Goal: Transaction & Acquisition: Purchase product/service

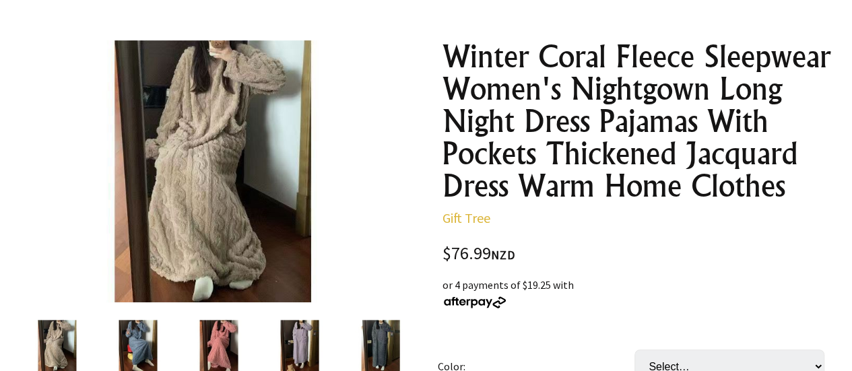
click at [125, 334] on img at bounding box center [138, 345] width 51 height 51
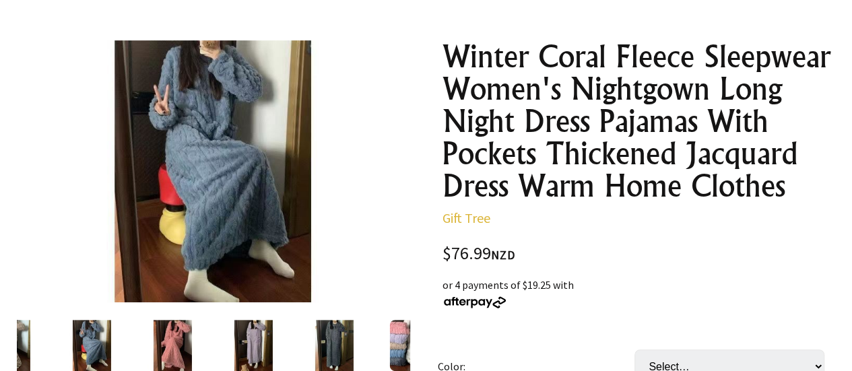
click at [275, 157] on img at bounding box center [213, 171] width 262 height 262
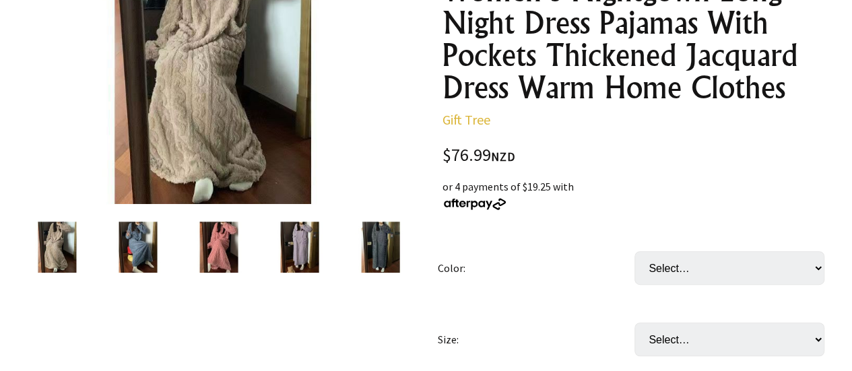
scroll to position [202, 0]
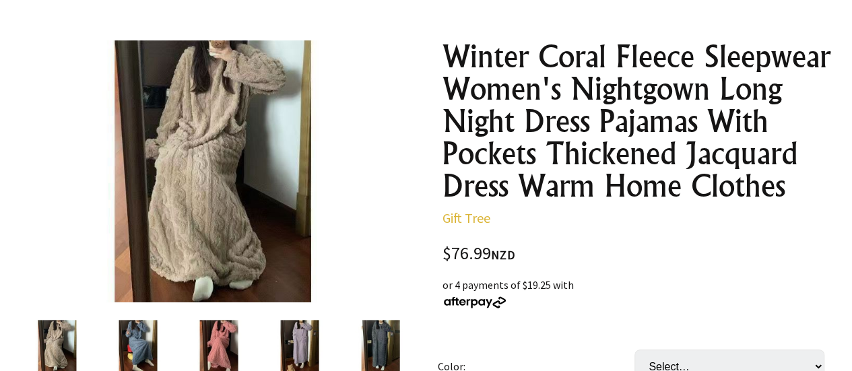
click at [267, 210] on img at bounding box center [213, 171] width 262 height 262
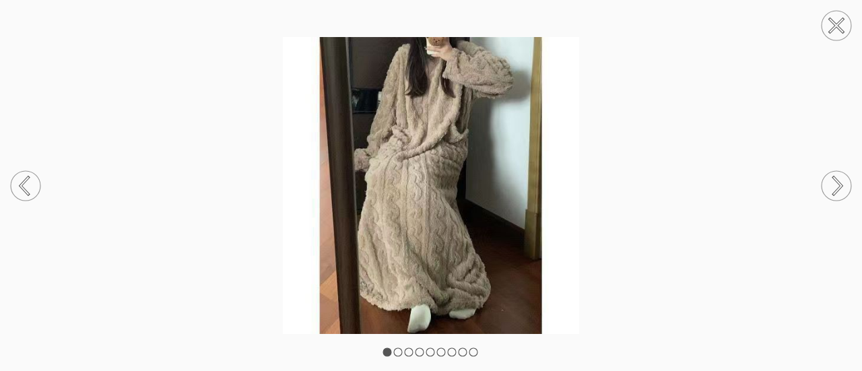
click at [420, 160] on img at bounding box center [431, 185] width 862 height 297
click at [837, 192] on icon at bounding box center [838, 185] width 8 height 17
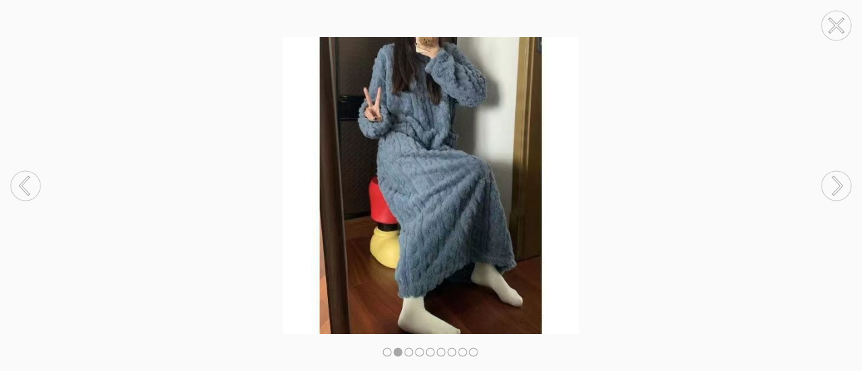
click at [837, 192] on icon at bounding box center [838, 185] width 8 height 17
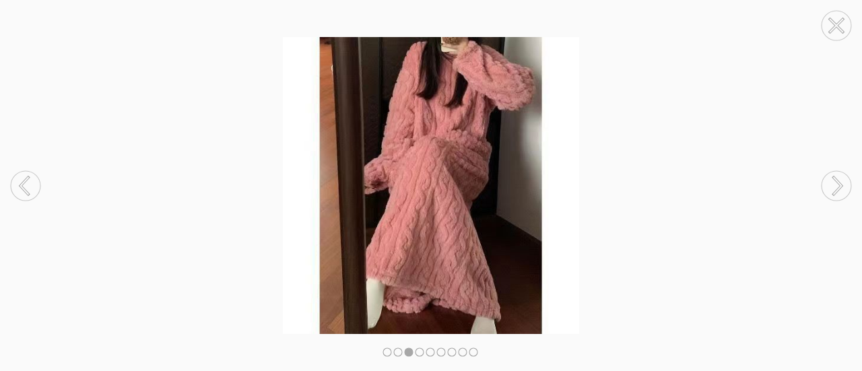
click at [837, 192] on icon at bounding box center [838, 185] width 8 height 17
